Goal: Find specific page/section: Find specific page/section

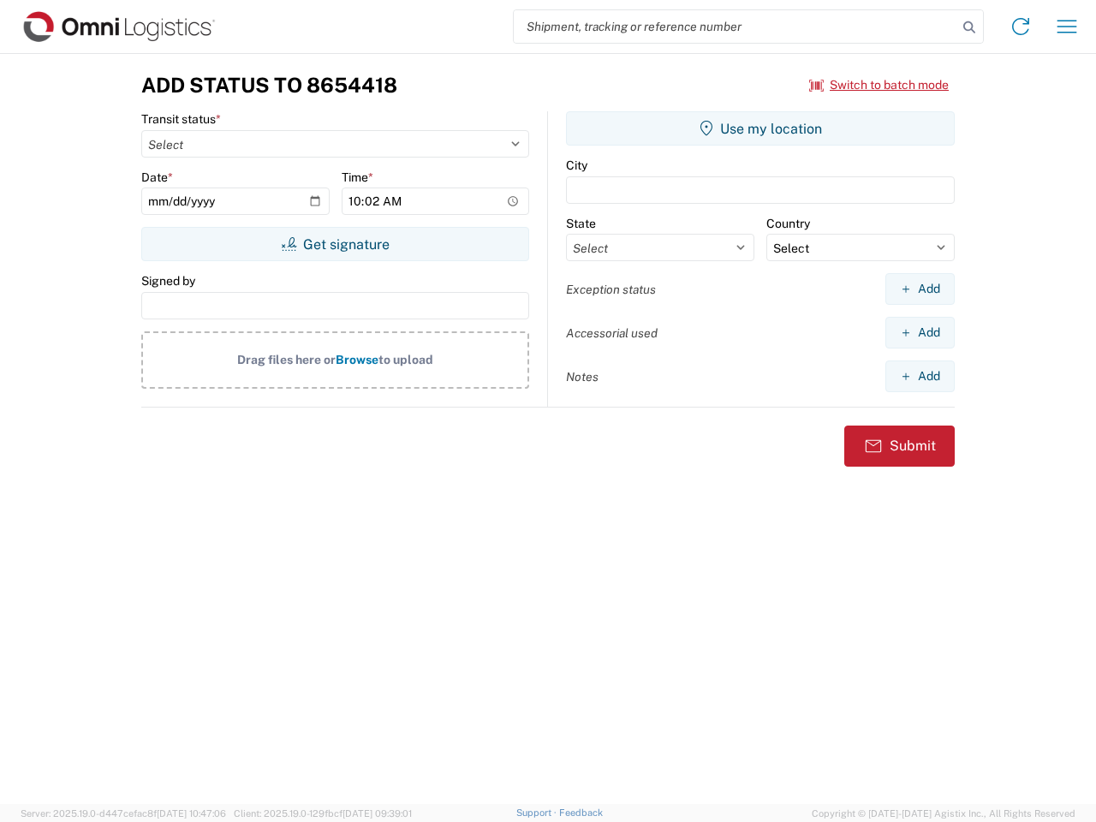
click at [735, 27] on input "search" at bounding box center [735, 26] width 443 height 33
click at [969, 27] on icon at bounding box center [969, 27] width 24 height 24
click at [1021, 27] on icon at bounding box center [1020, 26] width 27 height 27
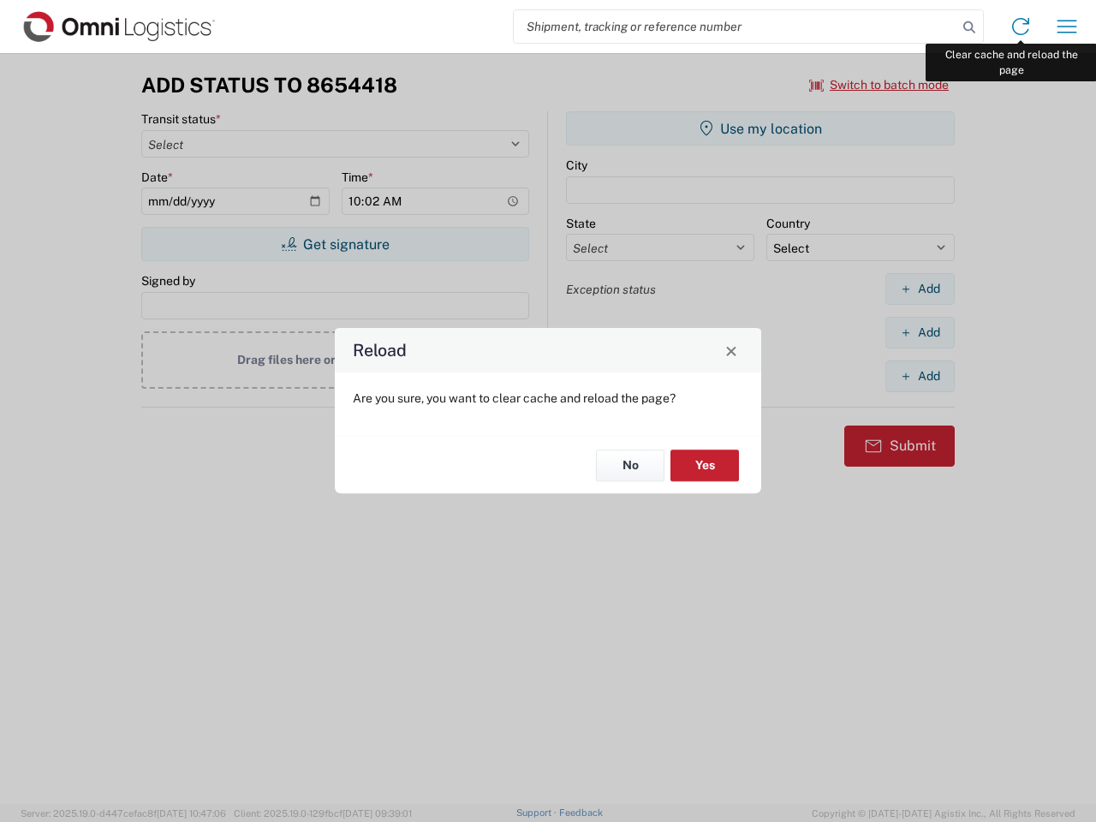
click at [1067, 27] on div "Reload Are you sure, you want to clear cache and reload the page? No Yes" at bounding box center [548, 411] width 1096 height 822
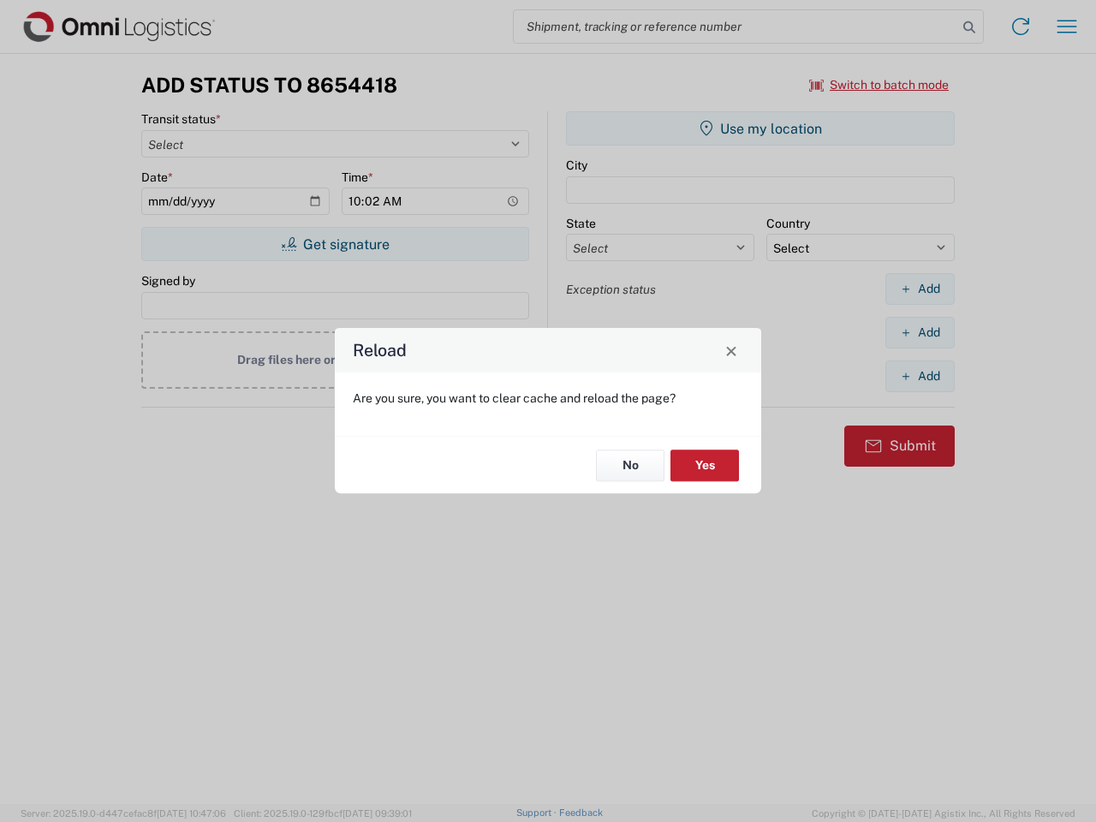
click at [879, 85] on div "Reload Are you sure, you want to clear cache and reload the page? No Yes" at bounding box center [548, 411] width 1096 height 822
click at [335, 244] on div "Reload Are you sure, you want to clear cache and reload the page? No Yes" at bounding box center [548, 411] width 1096 height 822
click at [760, 128] on div "Reload Are you sure, you want to clear cache and reload the page? No Yes" at bounding box center [548, 411] width 1096 height 822
click at [919, 289] on div "Reload Are you sure, you want to clear cache and reload the page? No Yes" at bounding box center [548, 411] width 1096 height 822
click at [919, 332] on div "Reload Are you sure, you want to clear cache and reload the page? No Yes" at bounding box center [548, 411] width 1096 height 822
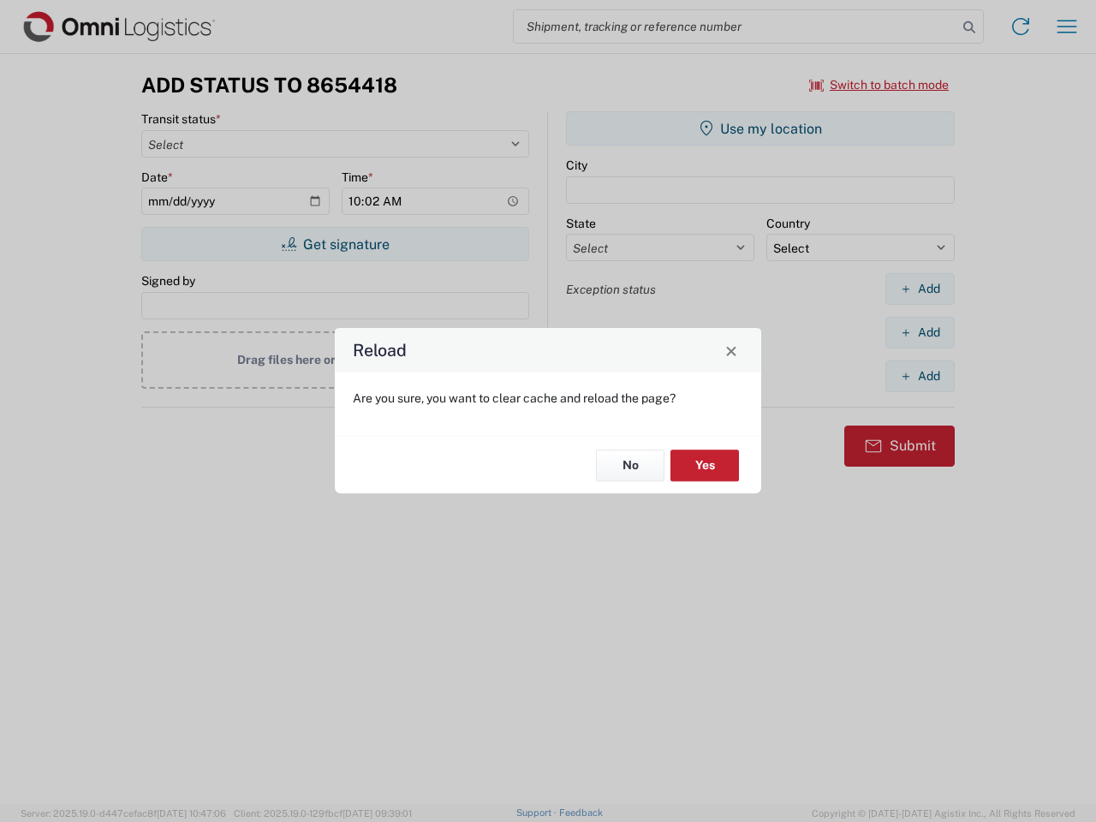
click at [919, 376] on div "Reload Are you sure, you want to clear cache and reload the page? No Yes" at bounding box center [548, 411] width 1096 height 822
